Goal: Book appointment/travel/reservation

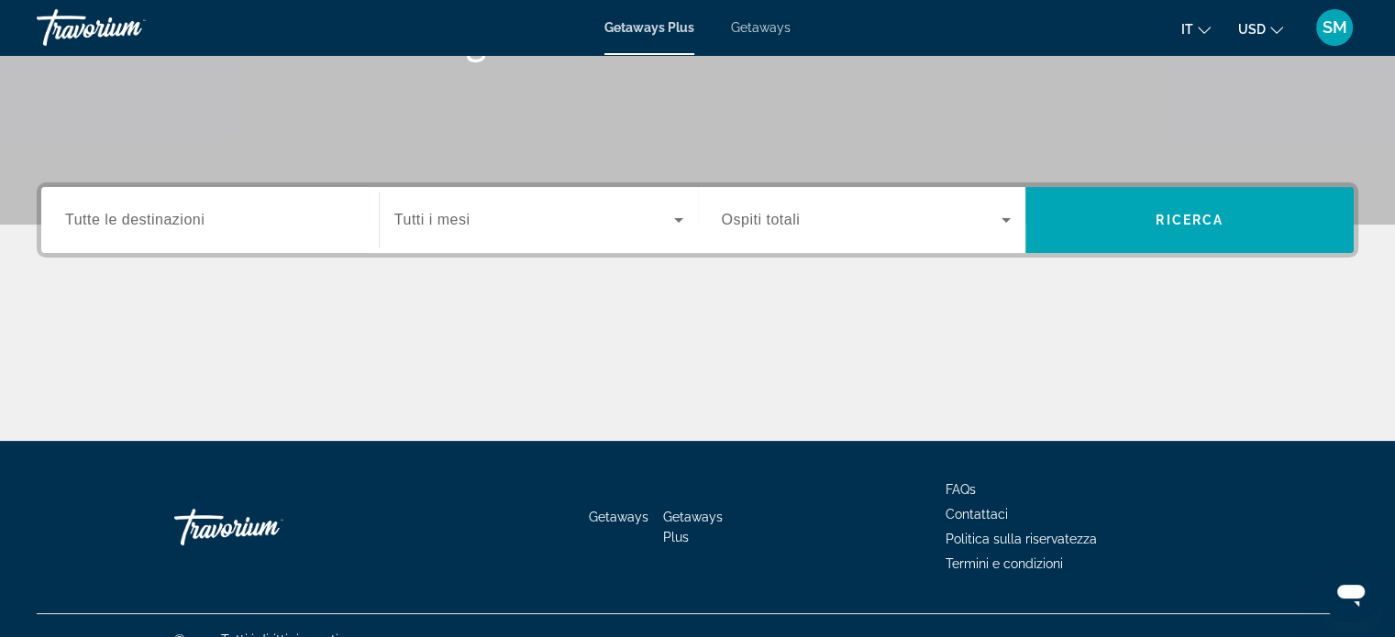
scroll to position [353, 0]
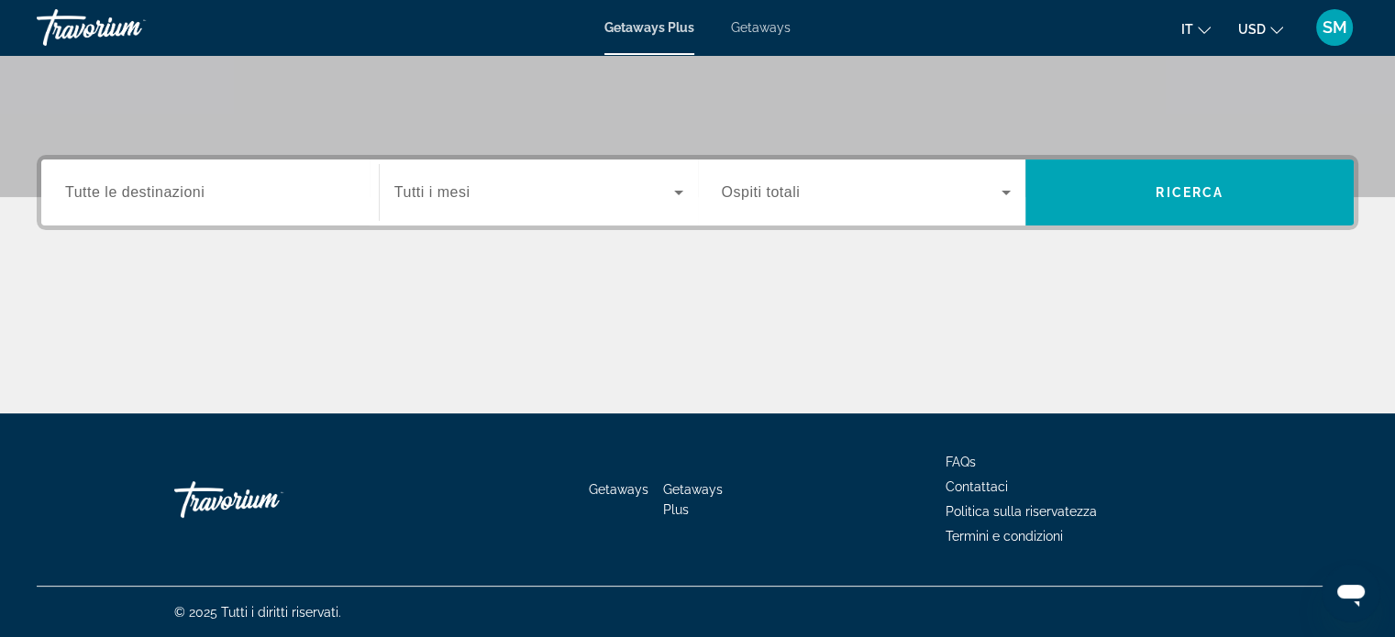
click at [164, 197] on span "Tutte le destinazioni" at bounding box center [134, 192] width 139 height 16
click at [164, 197] on input "Destination Tutte le destinazioni" at bounding box center [210, 193] width 290 height 22
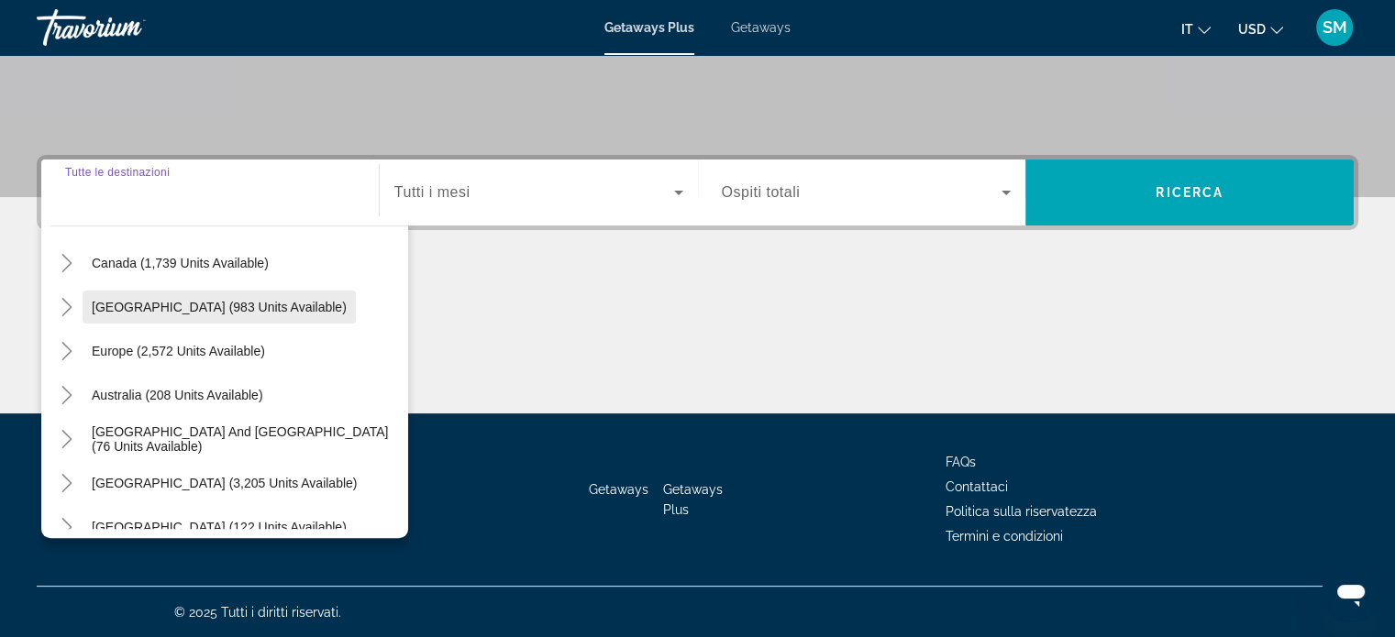
scroll to position [183, 0]
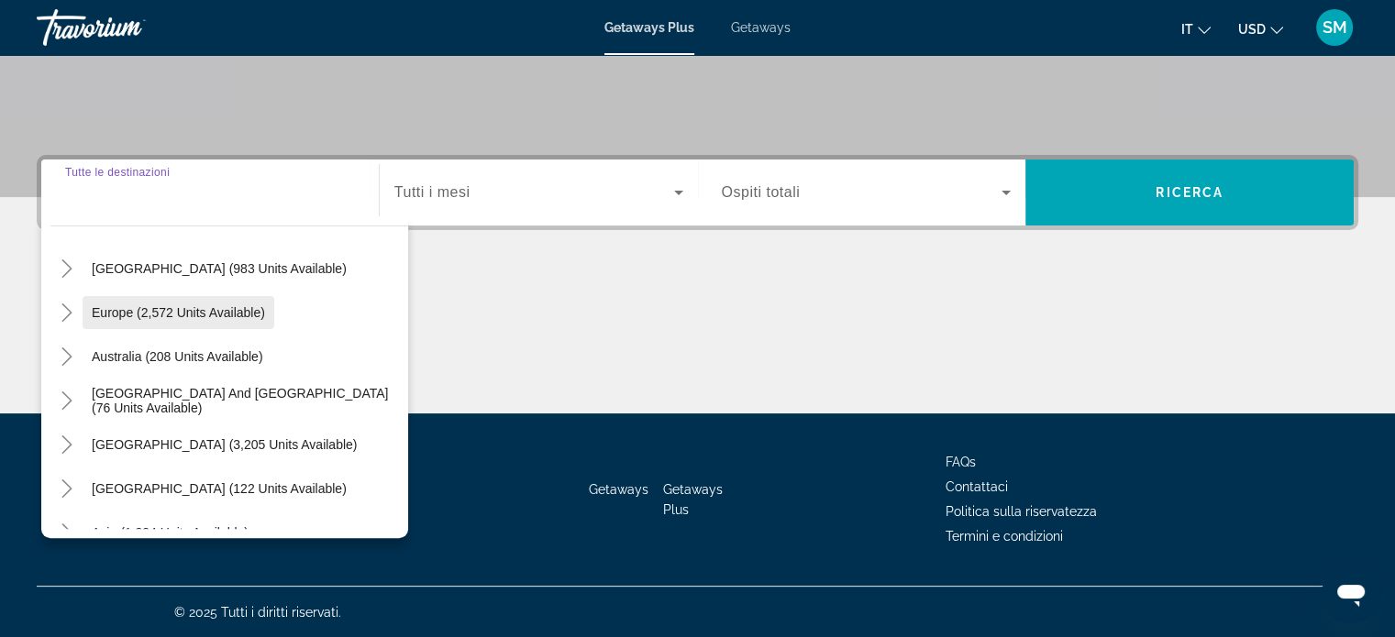
click at [208, 315] on span "Europe (2,572 units available)" at bounding box center [178, 312] width 173 height 15
type input "**********"
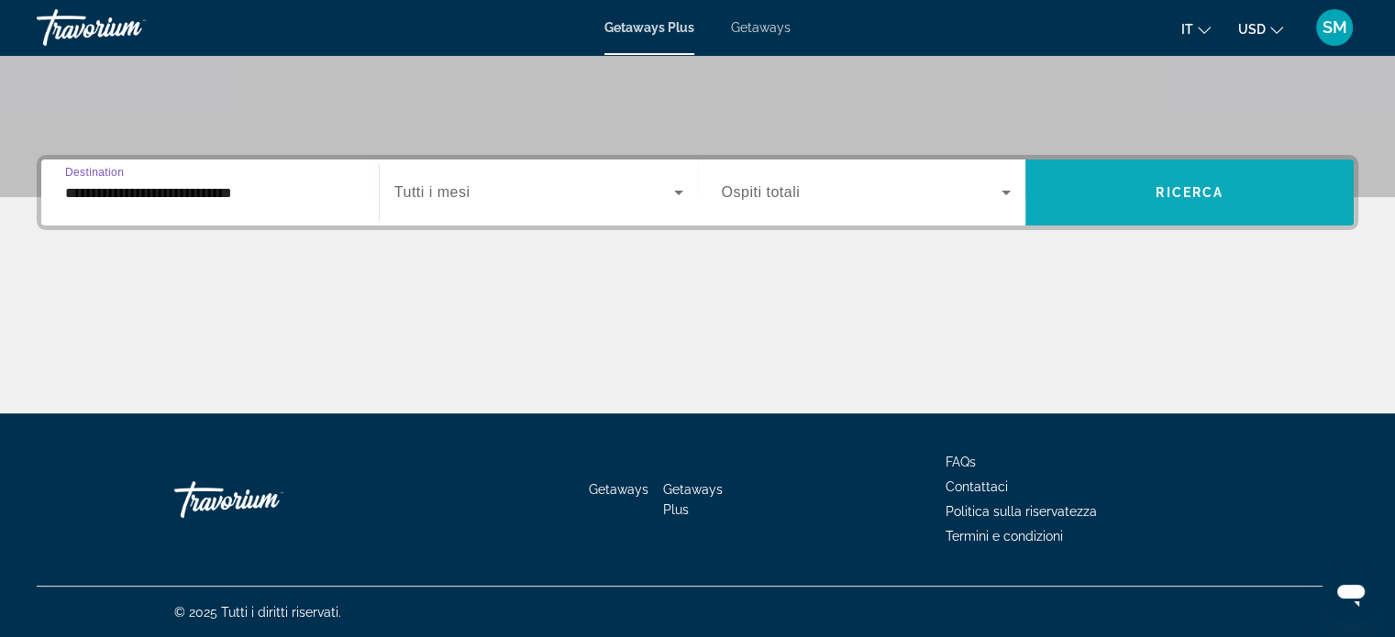
click at [1221, 199] on span "Search widget" at bounding box center [1189, 193] width 328 height 44
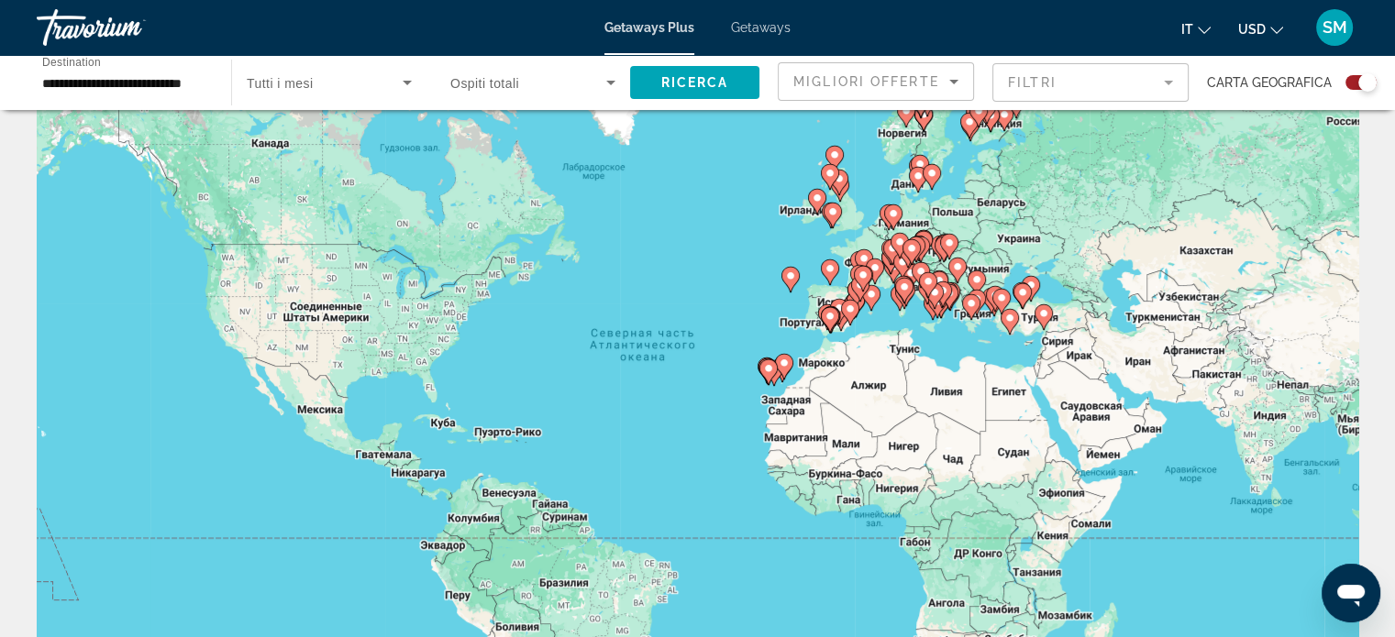
scroll to position [92, 0]
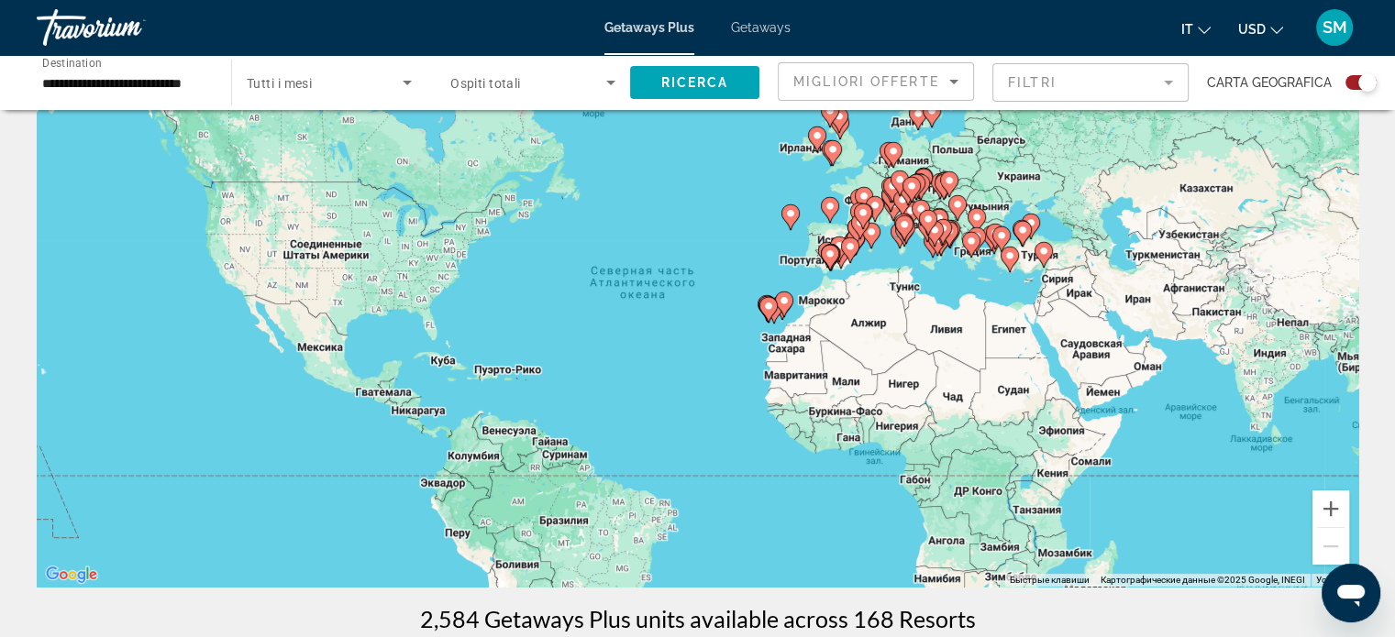
click at [153, 84] on input "**********" at bounding box center [124, 83] width 165 height 22
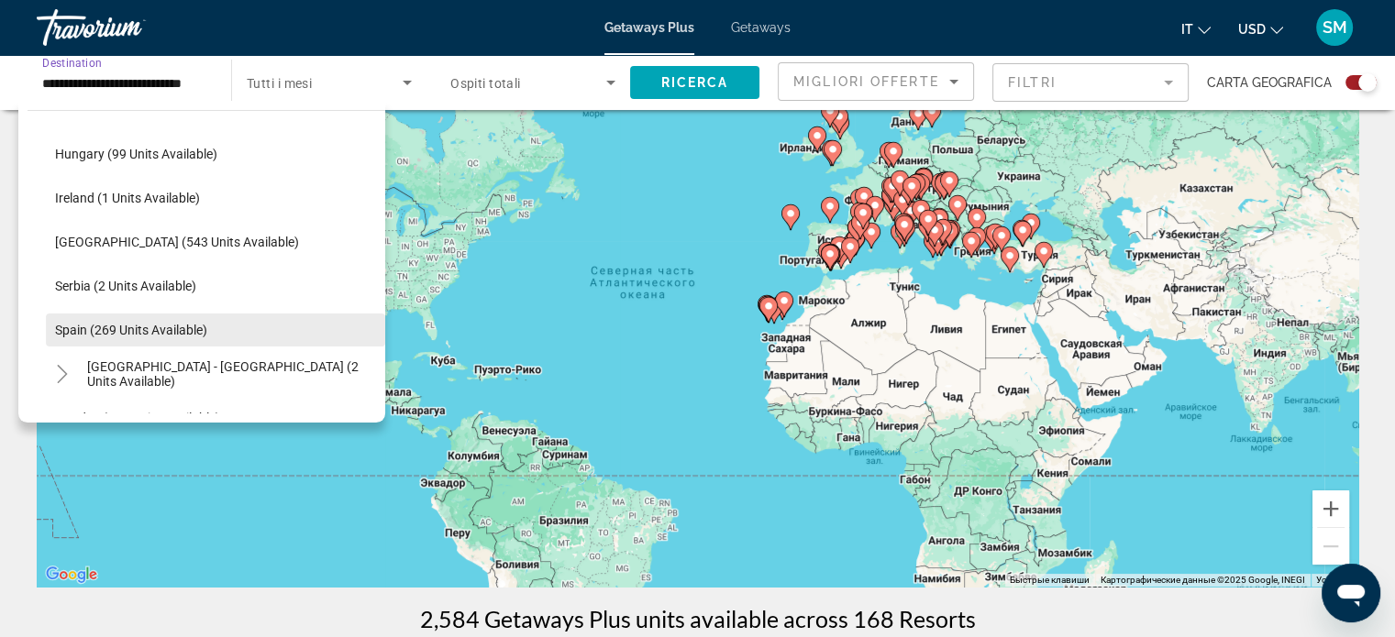
scroll to position [659, 0]
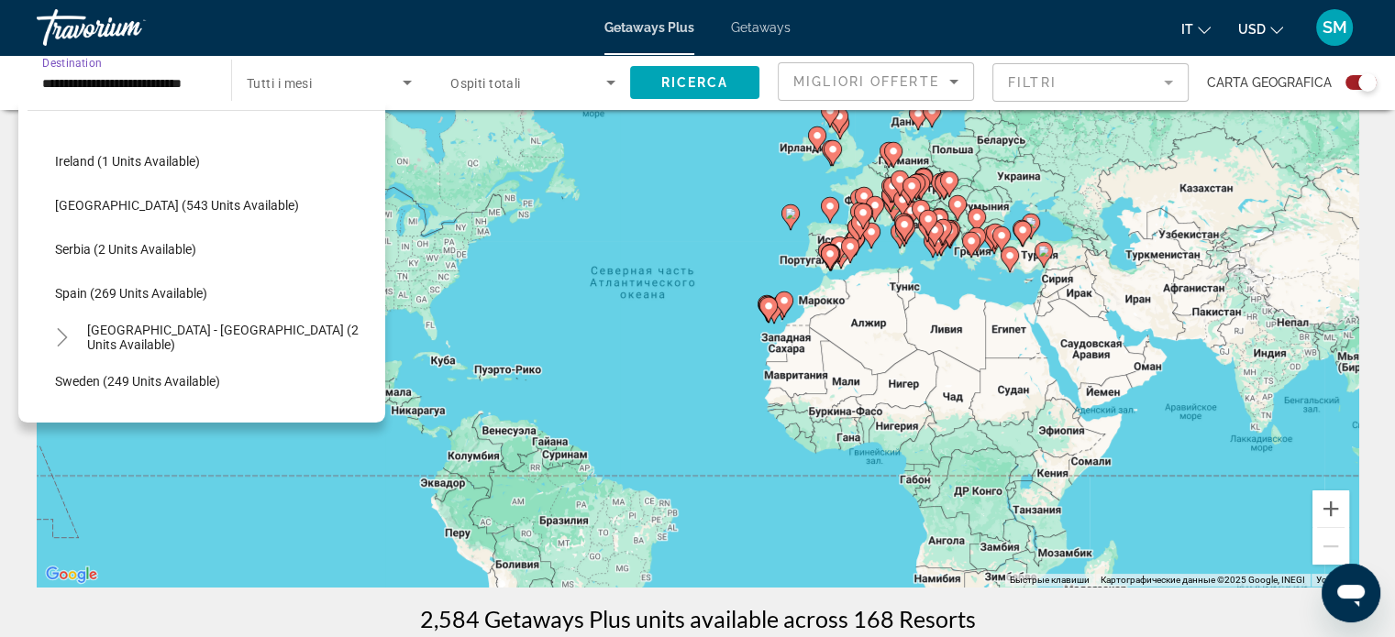
click at [213, 282] on span "Search widget" at bounding box center [215, 293] width 339 height 44
type input "**********"
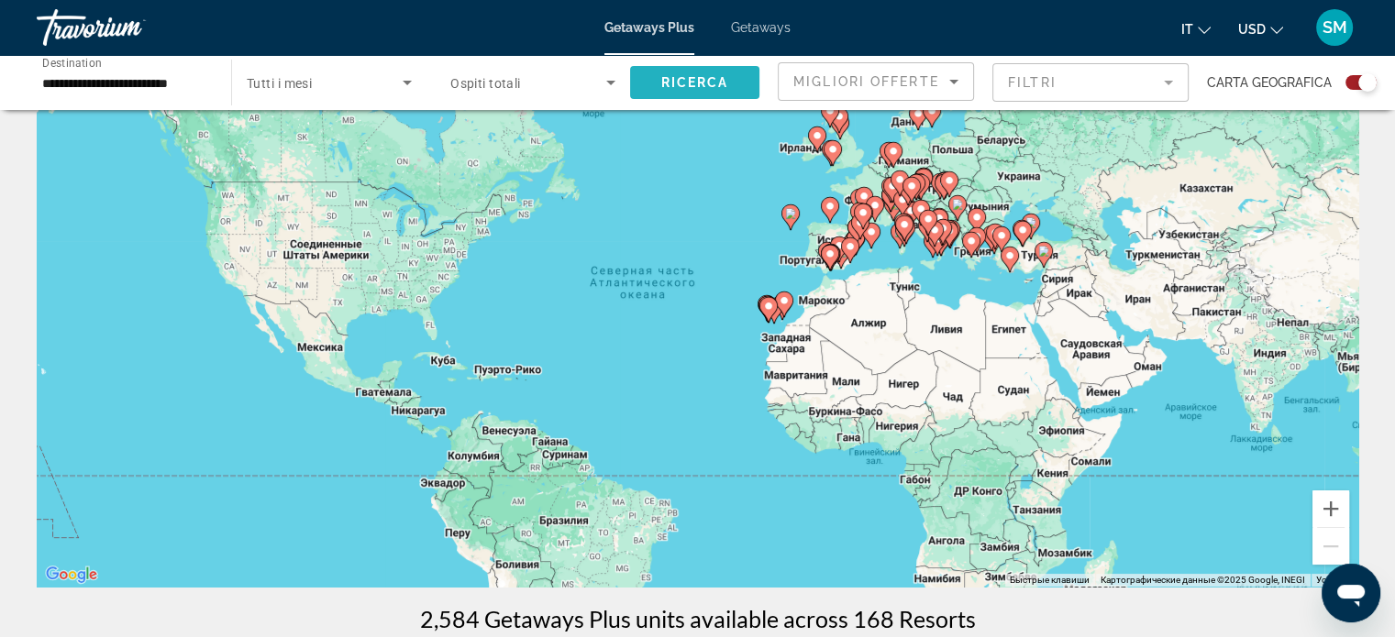
click at [676, 80] on span "Ricerca" at bounding box center [695, 82] width 68 height 15
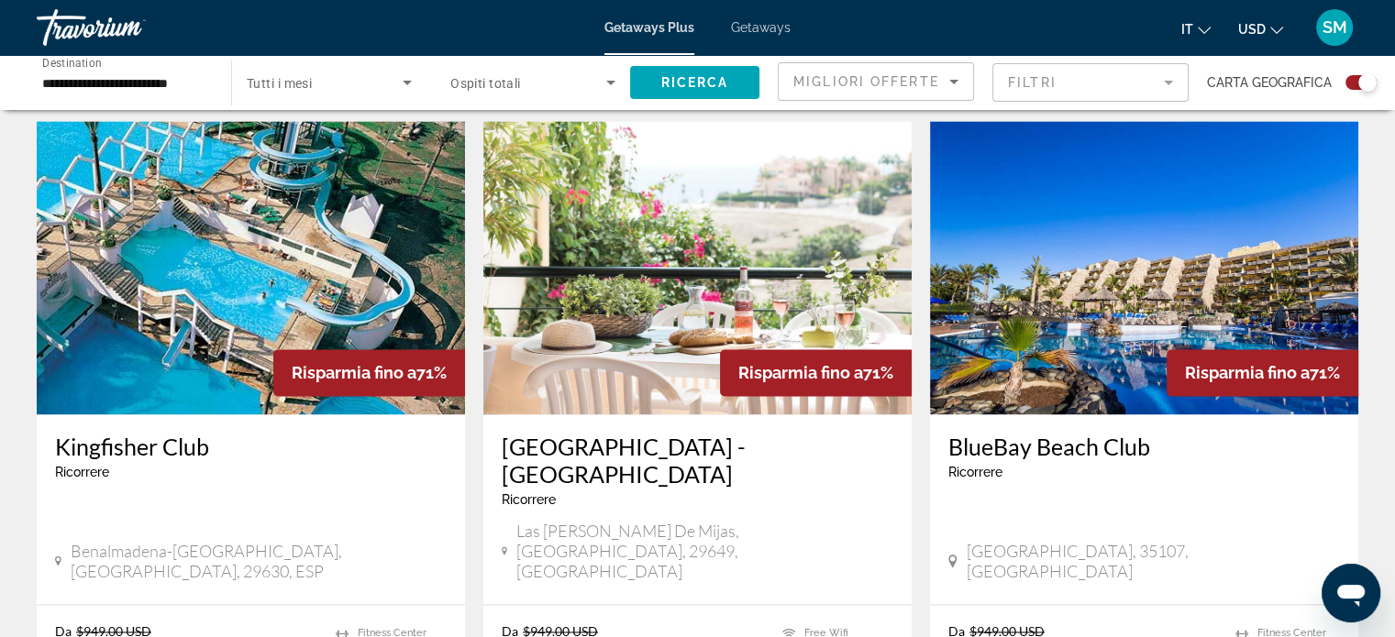
scroll to position [2659, 0]
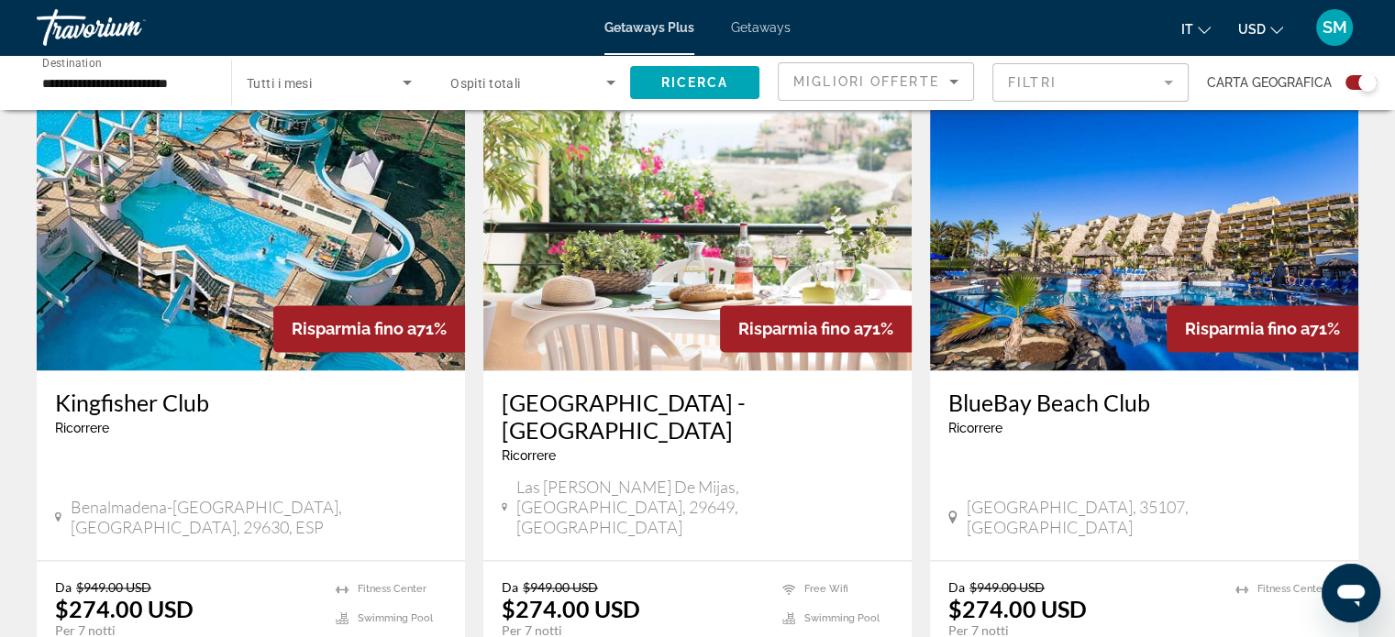
click at [1237, 319] on span "Risparmia fino a" at bounding box center [1247, 328] width 125 height 19
click at [1083, 389] on h3 "BlueBay Beach Club" at bounding box center [1144, 403] width 392 height 28
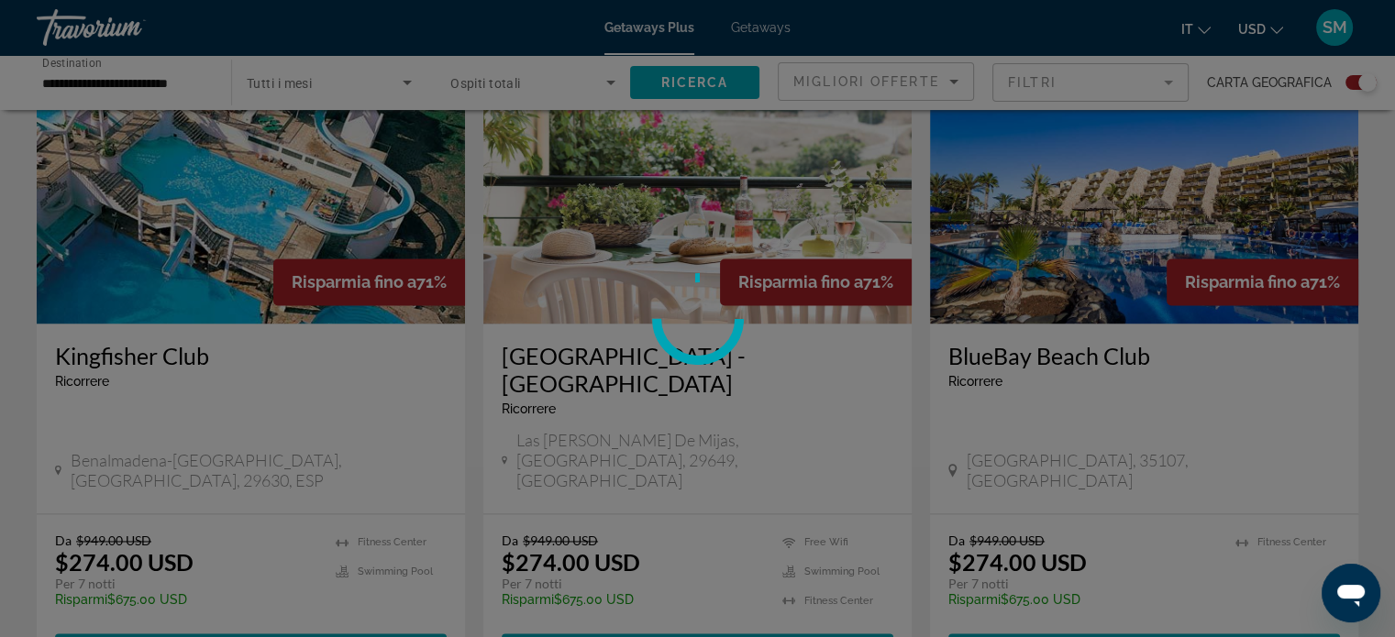
scroll to position [2751, 0]
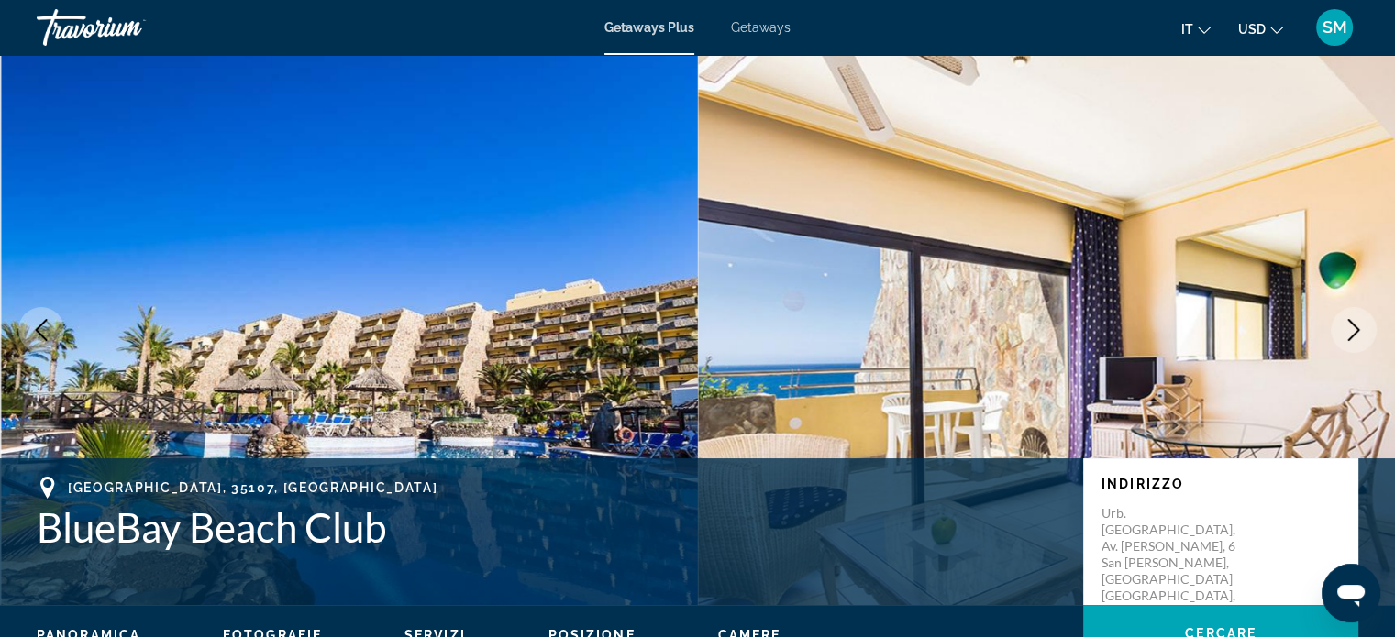
click at [1361, 327] on icon "Next image" at bounding box center [1353, 330] width 22 height 22
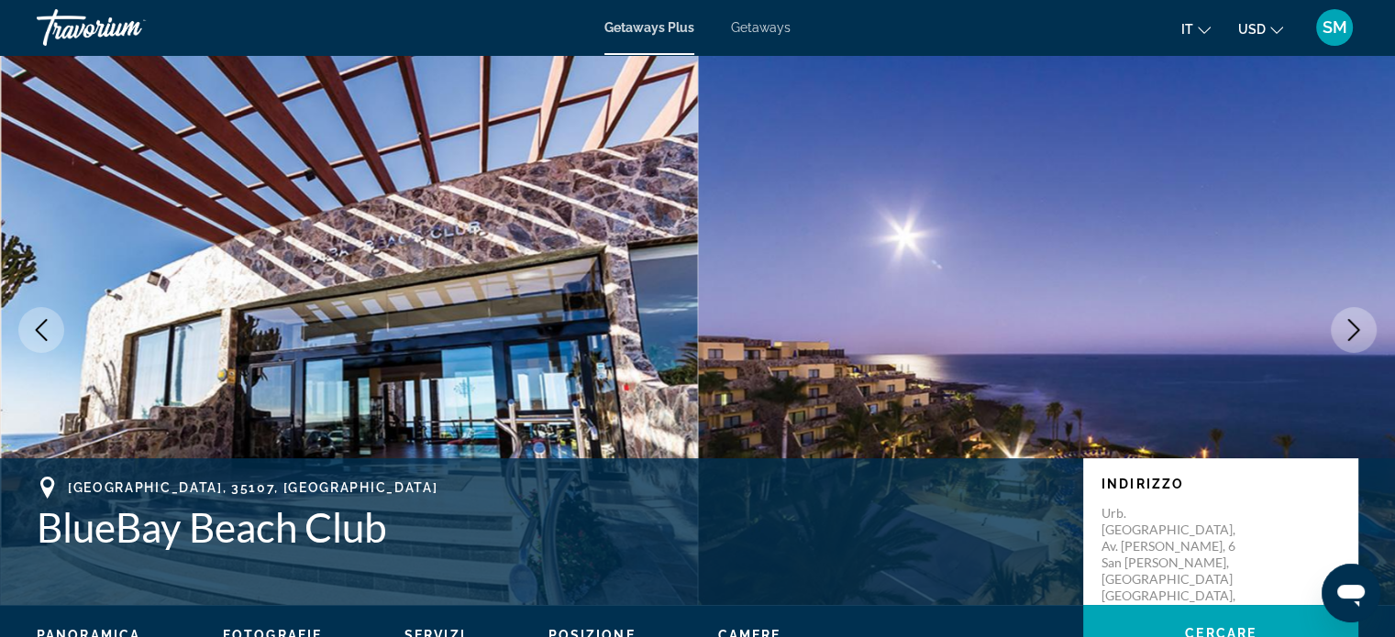
click at [1357, 330] on icon "Next image" at bounding box center [1354, 330] width 12 height 22
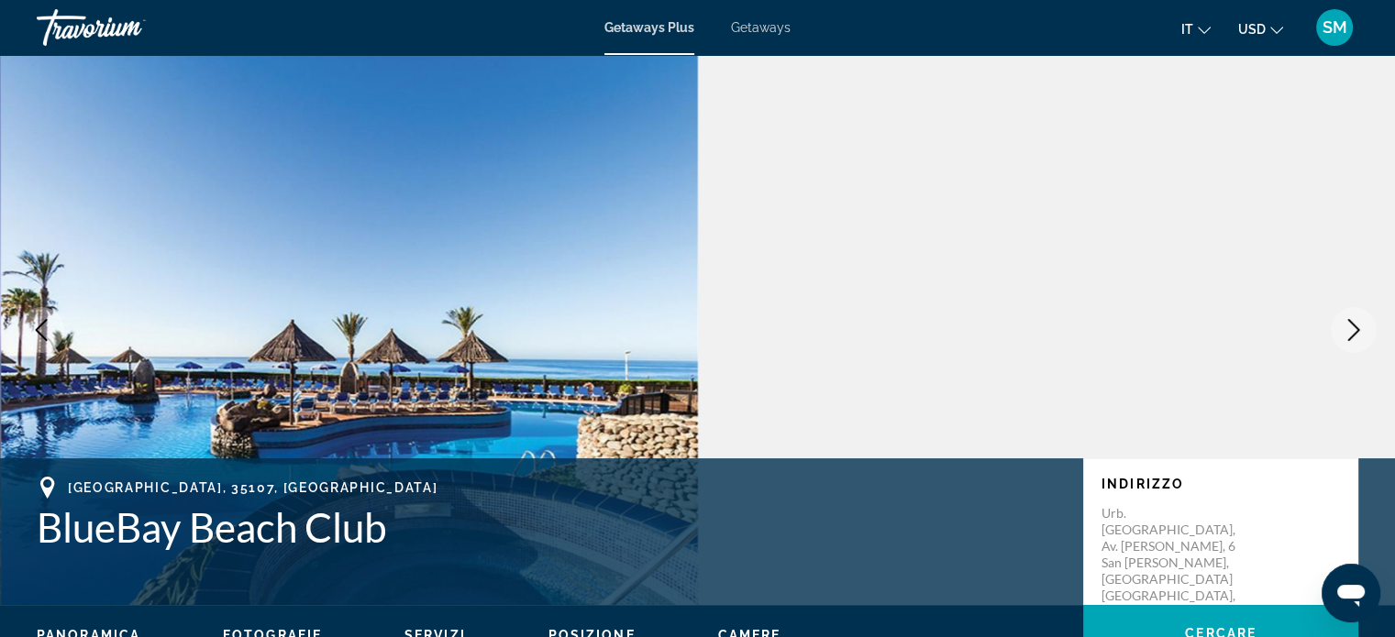
click at [1357, 330] on icon "Next image" at bounding box center [1354, 330] width 12 height 22
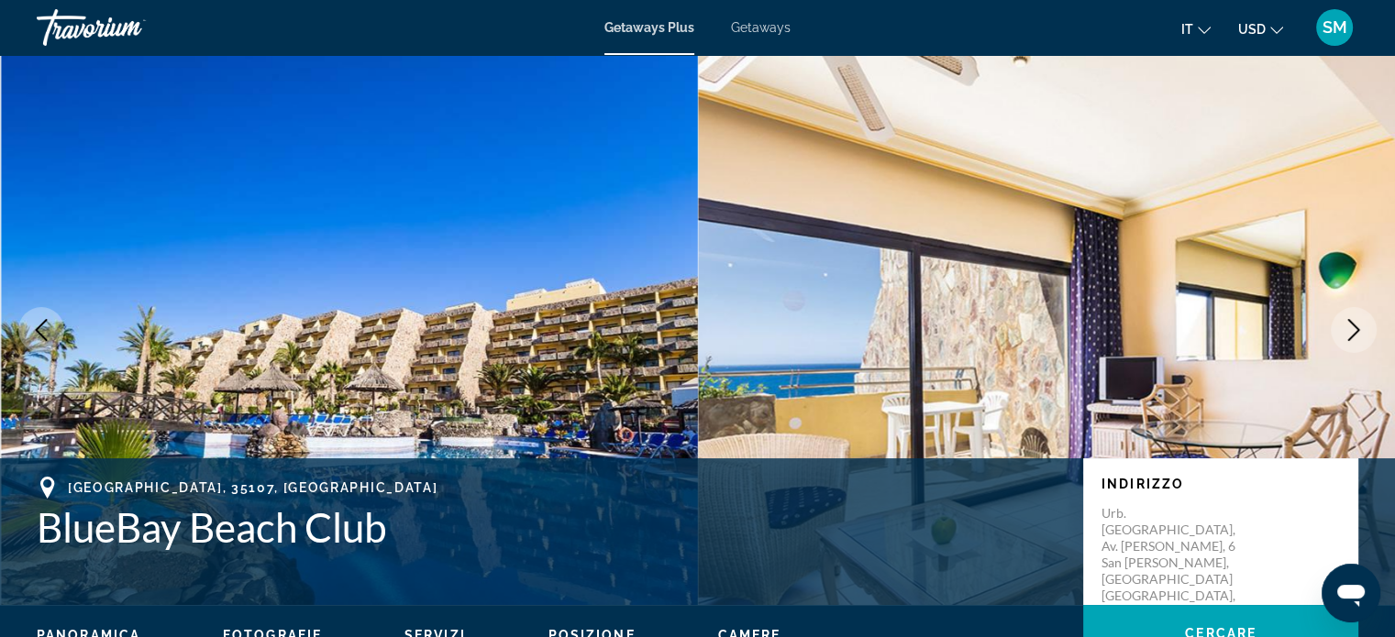
click at [1357, 330] on icon "Next image" at bounding box center [1354, 330] width 12 height 22
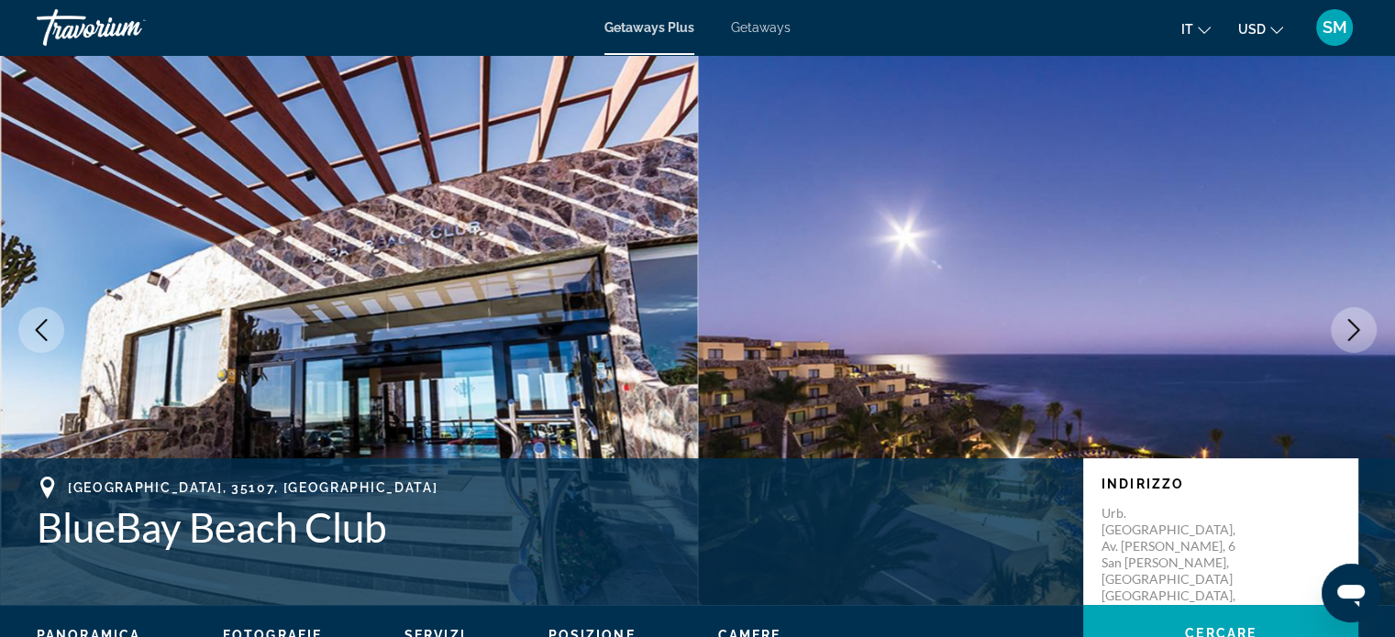
click at [1357, 330] on icon "Next image" at bounding box center [1354, 330] width 12 height 22
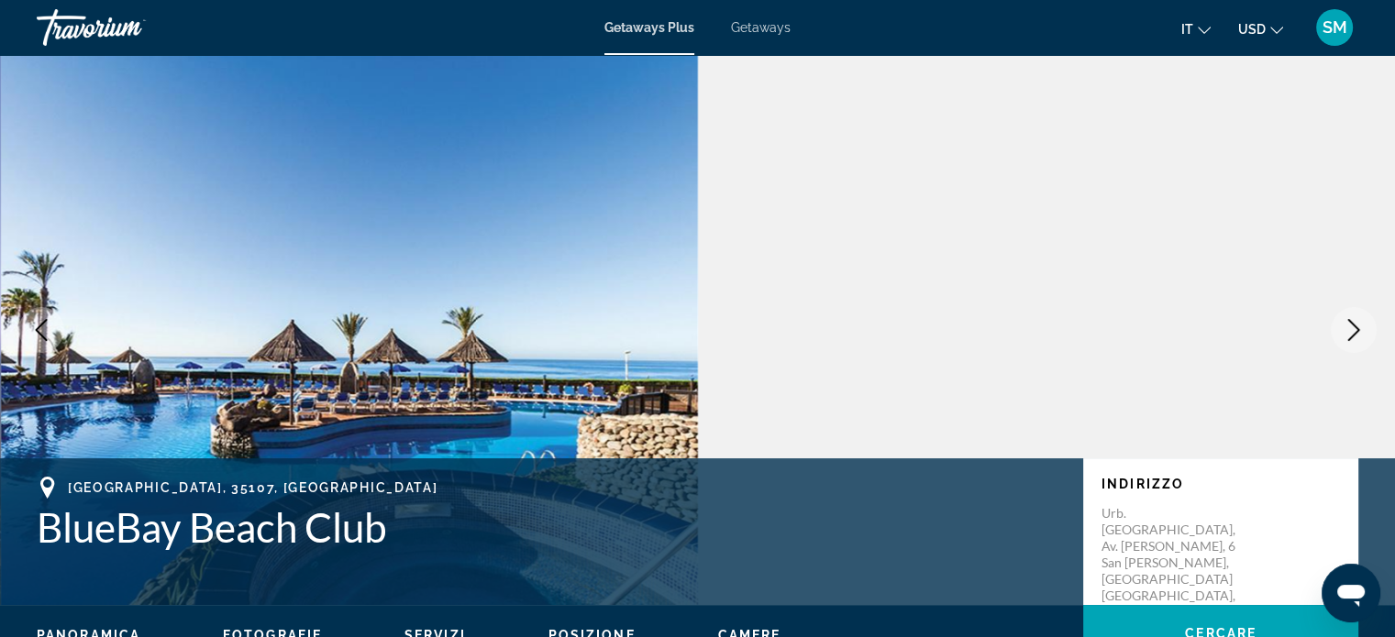
click at [1357, 330] on icon "Next image" at bounding box center [1354, 330] width 12 height 22
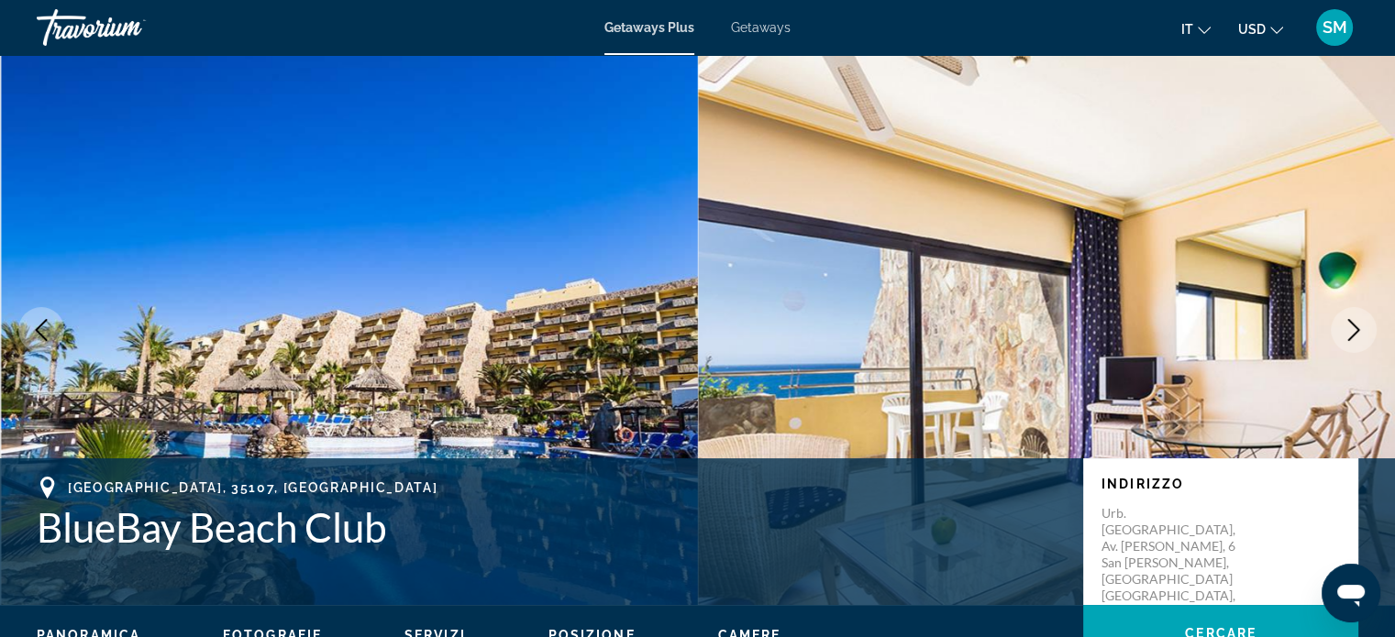
click at [1357, 330] on icon "Next image" at bounding box center [1354, 330] width 12 height 22
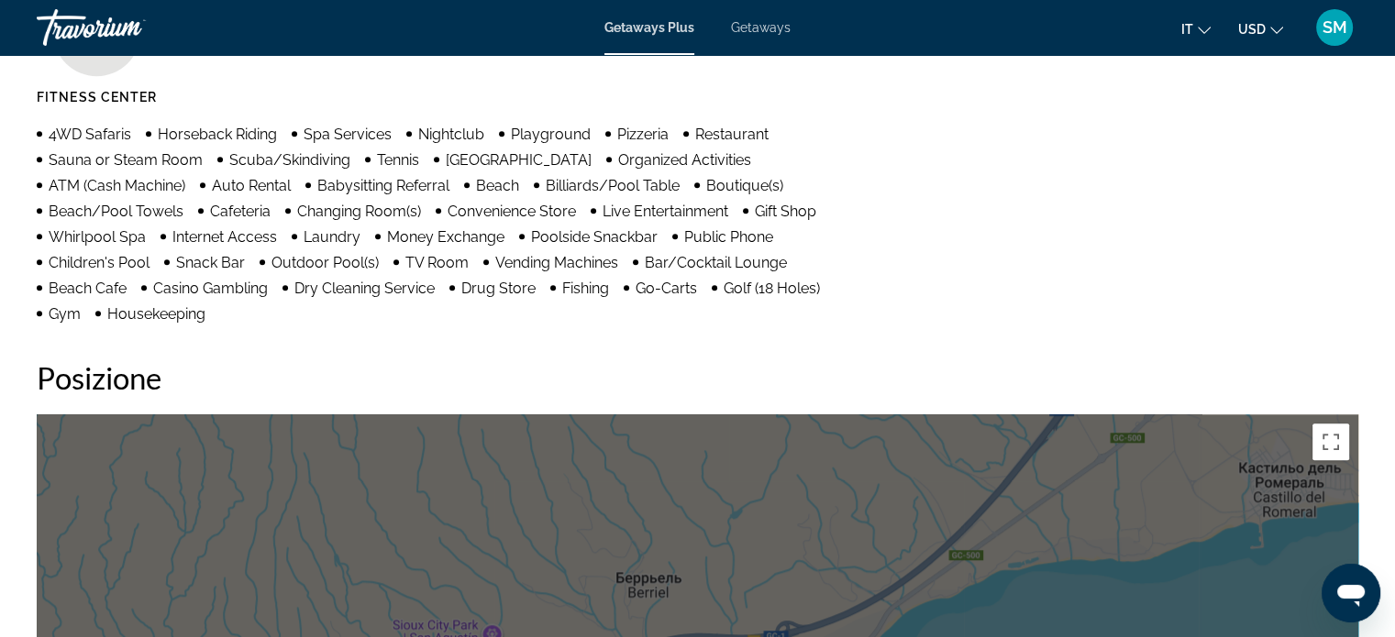
scroll to position [1559, 0]
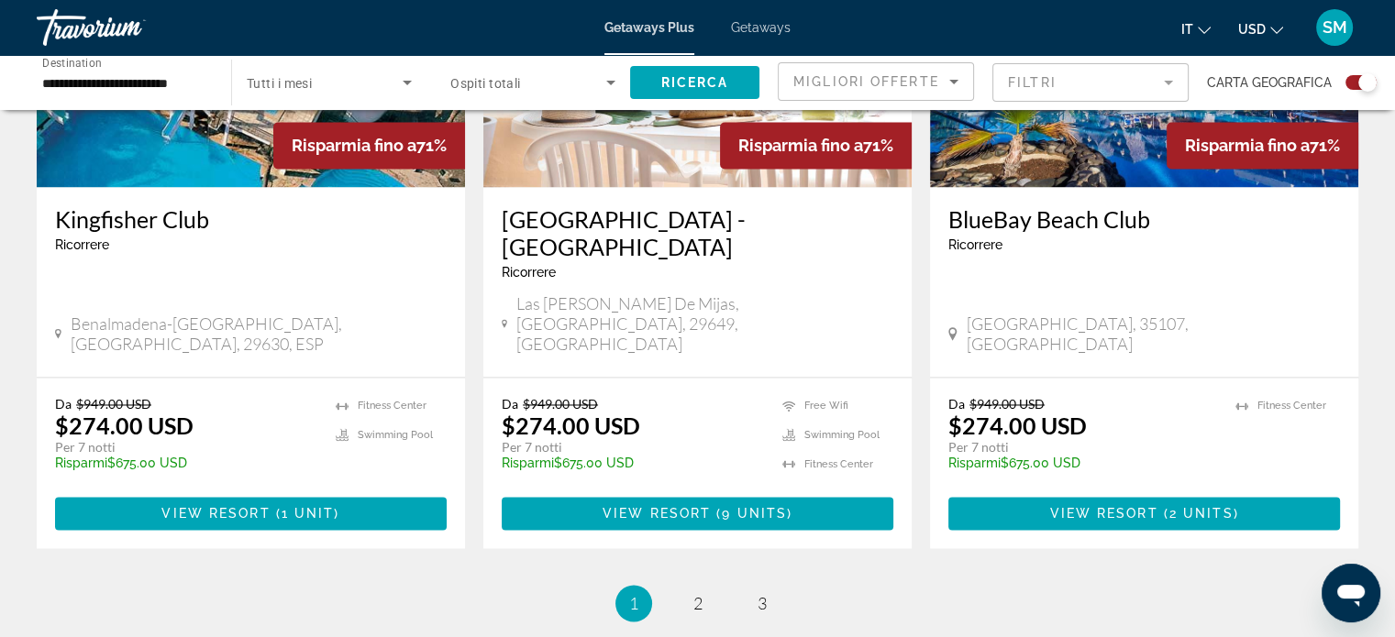
scroll to position [2897, 0]
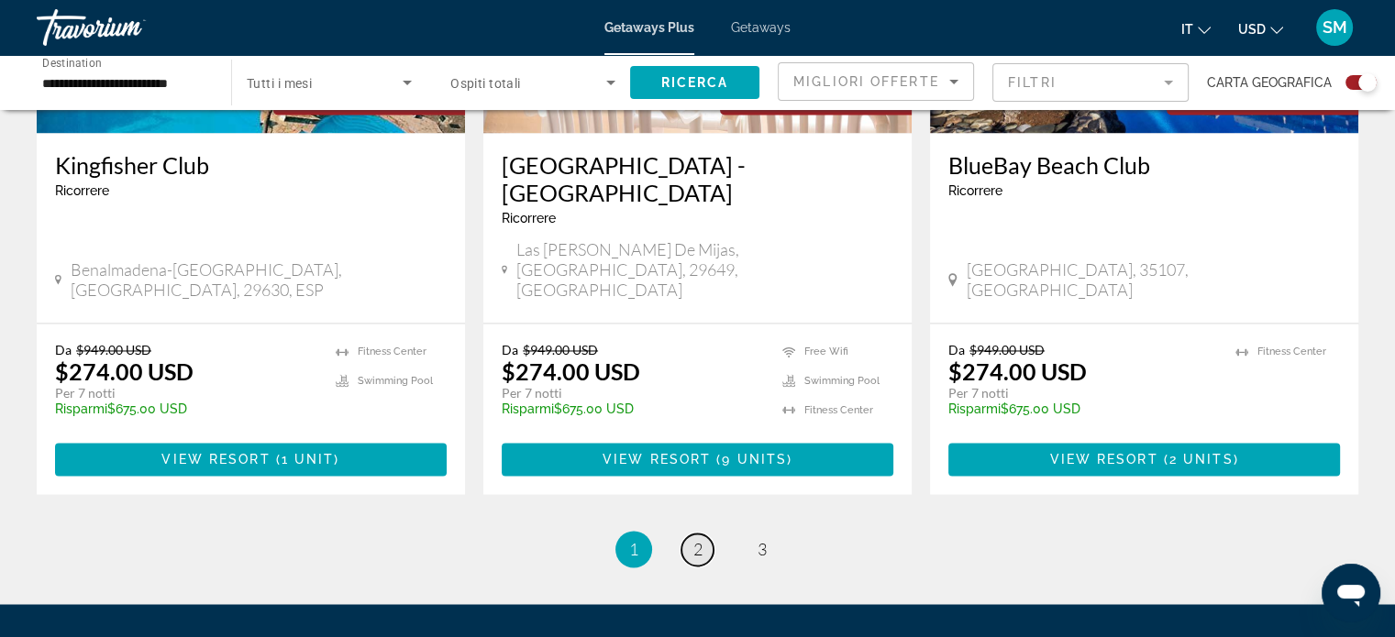
click at [700, 539] on span "2" at bounding box center [697, 549] width 9 height 20
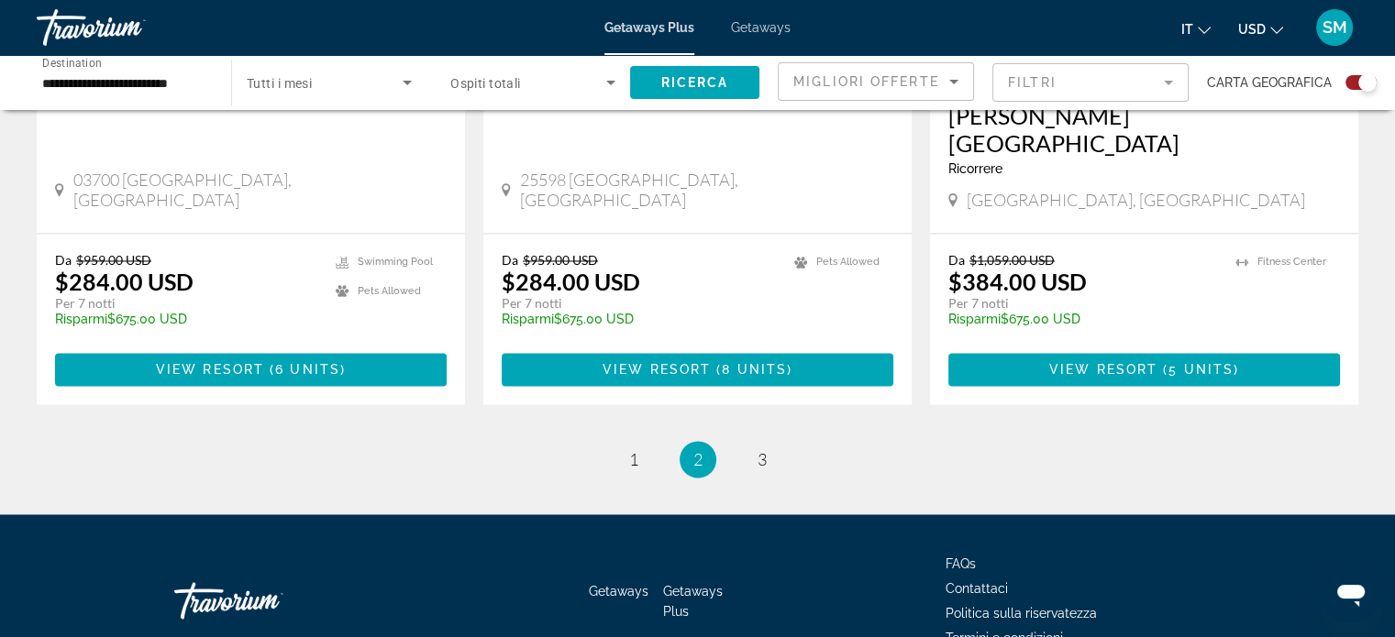
scroll to position [2952, 0]
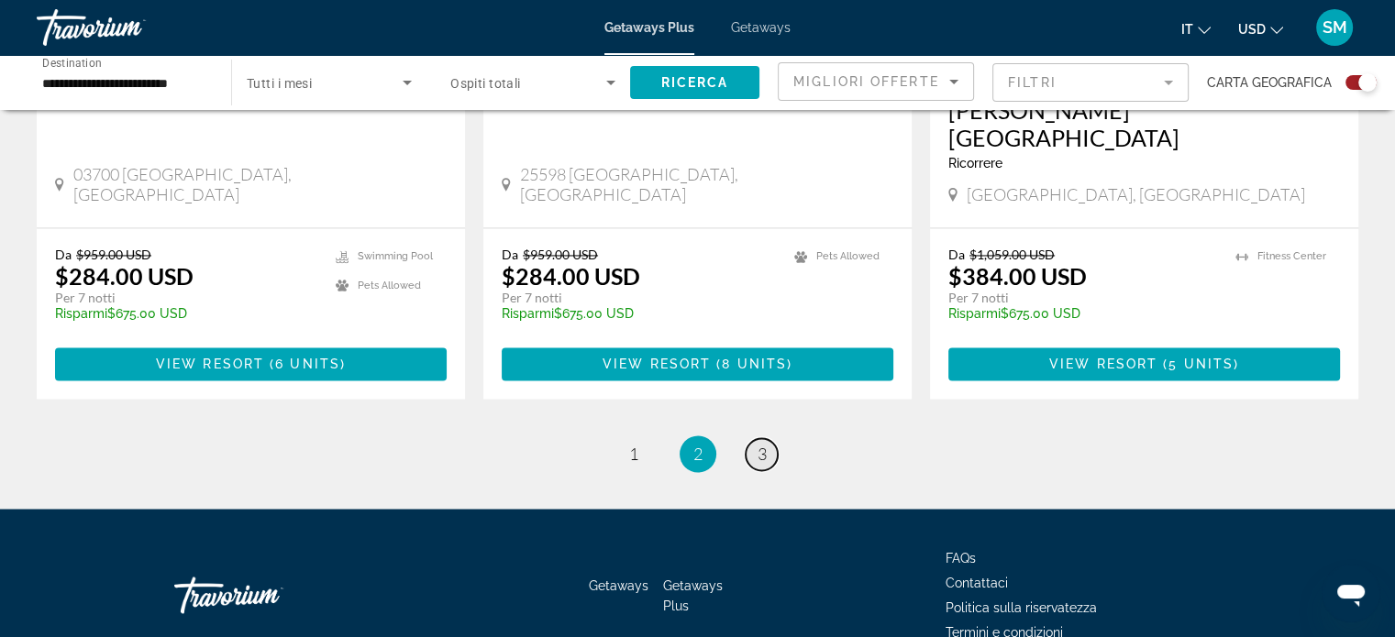
click at [757, 444] on span "3" at bounding box center [761, 454] width 9 height 20
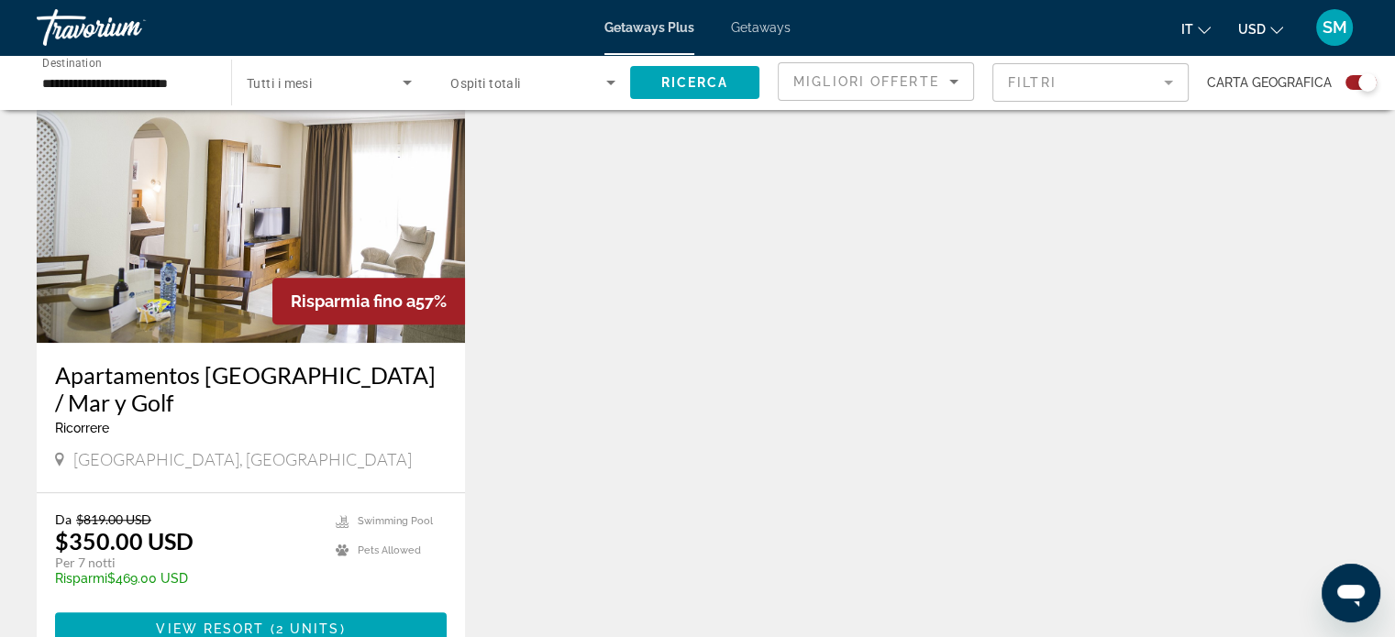
scroll to position [1439, 0]
